Goal: Transaction & Acquisition: Obtain resource

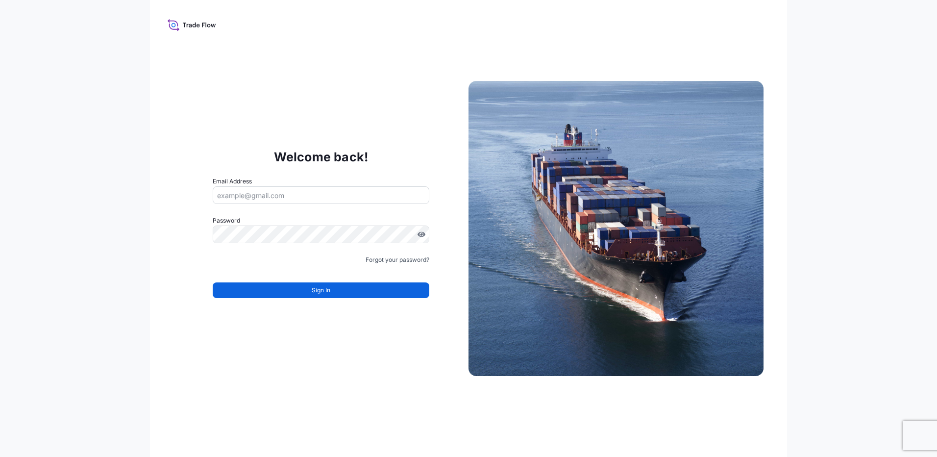
click at [356, 196] on input "Email Address" at bounding box center [321, 195] width 217 height 18
click at [357, 193] on input "Email Address" at bounding box center [321, 195] width 217 height 18
type input "[PERSON_NAME][EMAIL_ADDRESS][PERSON_NAME][DOMAIN_NAME]"
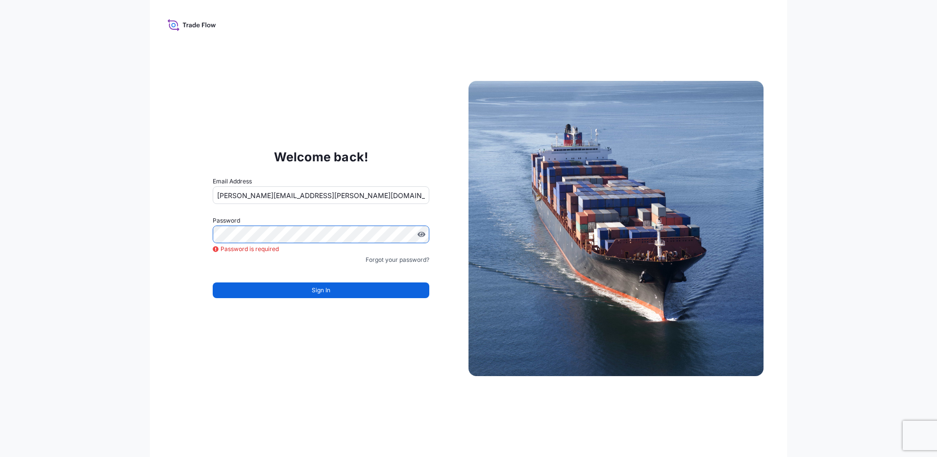
click at [420, 144] on div "Welcome back! Email Address stephanie.avilez@mitsubishicorp.com Password Passwo…" at bounding box center [320, 228] width 295 height 202
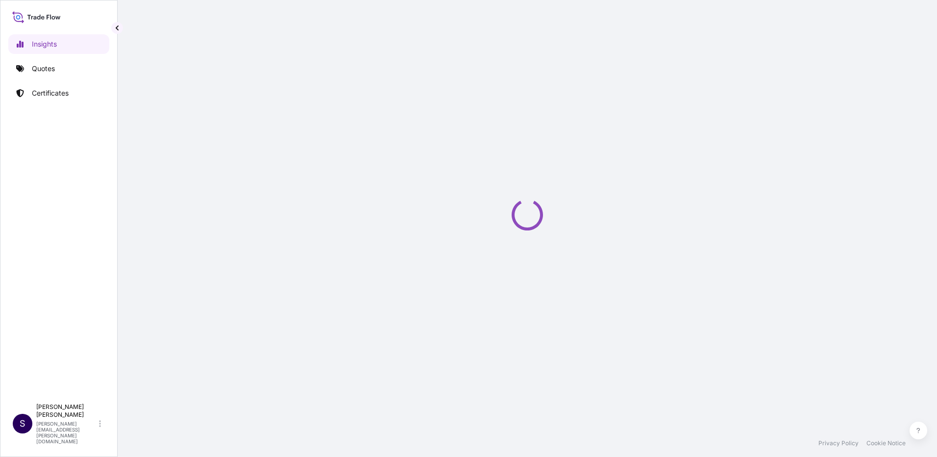
select select "2025"
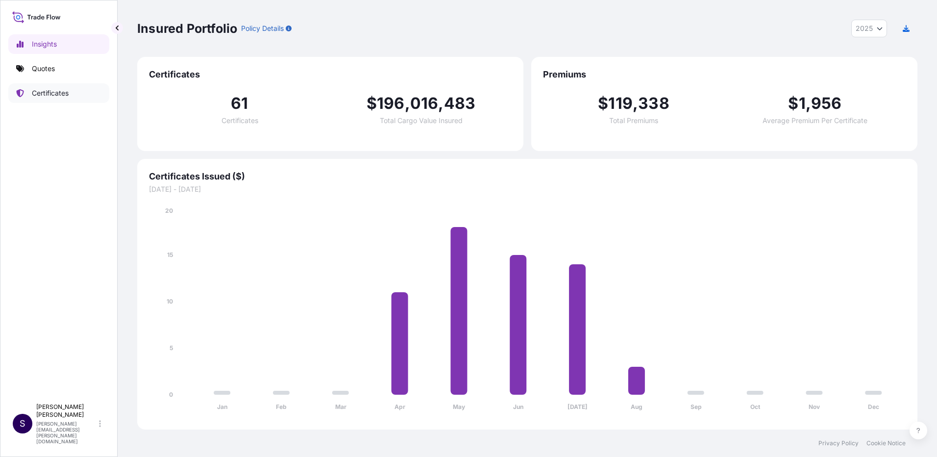
click at [68, 94] on p "Certificates" at bounding box center [50, 93] width 37 height 10
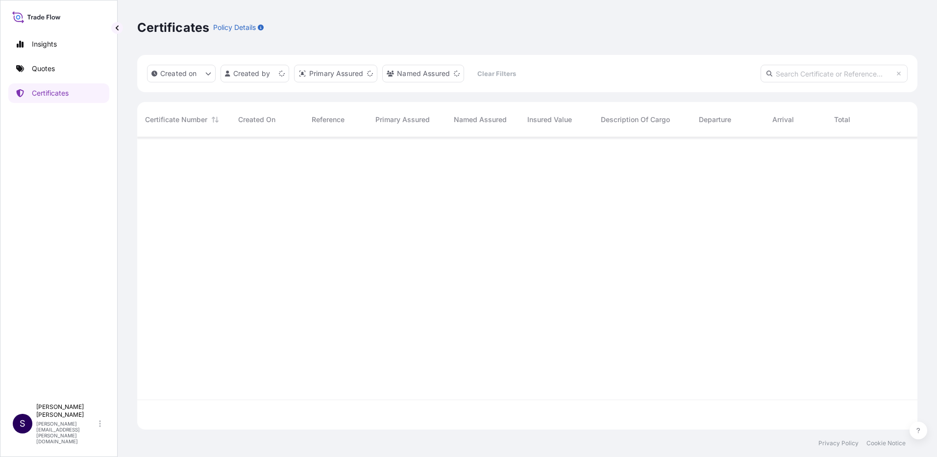
scroll to position [290, 773]
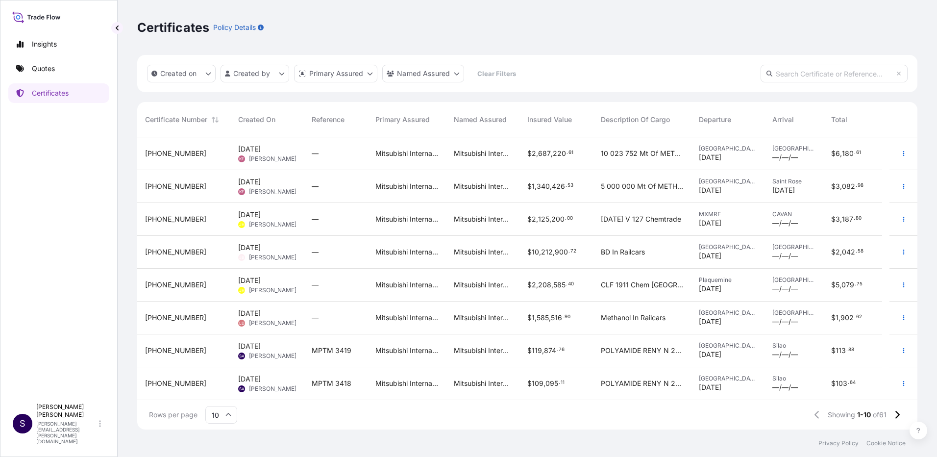
click at [261, 354] on span "[PERSON_NAME]" at bounding box center [273, 356] width 48 height 8
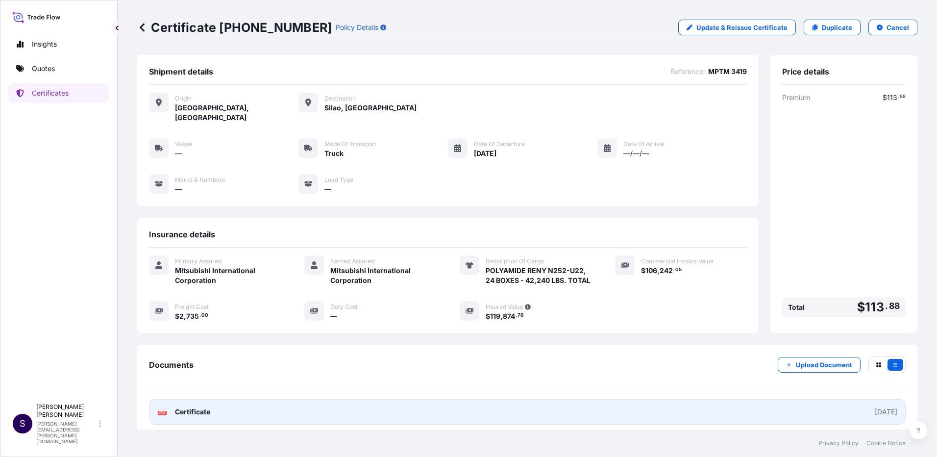
click at [304, 411] on link "PDF Certificate [DATE]" at bounding box center [527, 411] width 756 height 25
